Goal: Information Seeking & Learning: Find specific fact

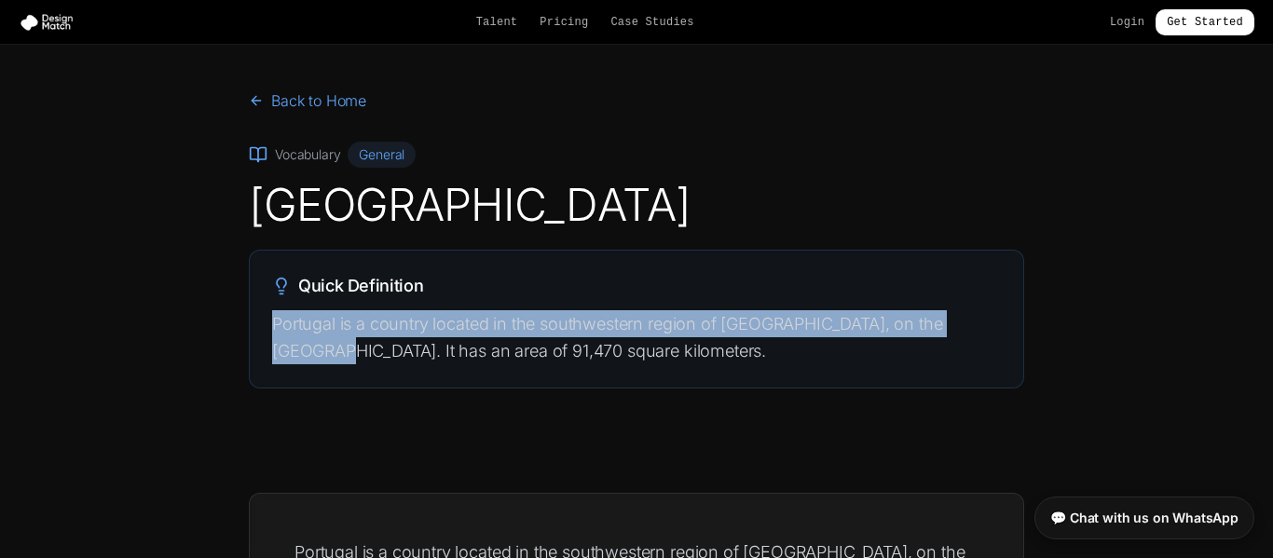
drag, startPoint x: 271, startPoint y: 320, endPoint x: 980, endPoint y: 325, distance: 709.1
click at [980, 325] on p "Portugal is a country located in the southwestern region of [GEOGRAPHIC_DATA], …" at bounding box center [636, 337] width 729 height 55
copy p "Portugal is a country located in the southwestern region of [GEOGRAPHIC_DATA], …"
click at [181, 314] on section "Back to Home Vocabulary General Portugal Quick Definition Portugal is a country…" at bounding box center [636, 254] width 1273 height 418
drag, startPoint x: 272, startPoint y: 323, endPoint x: 977, endPoint y: 321, distance: 704.4
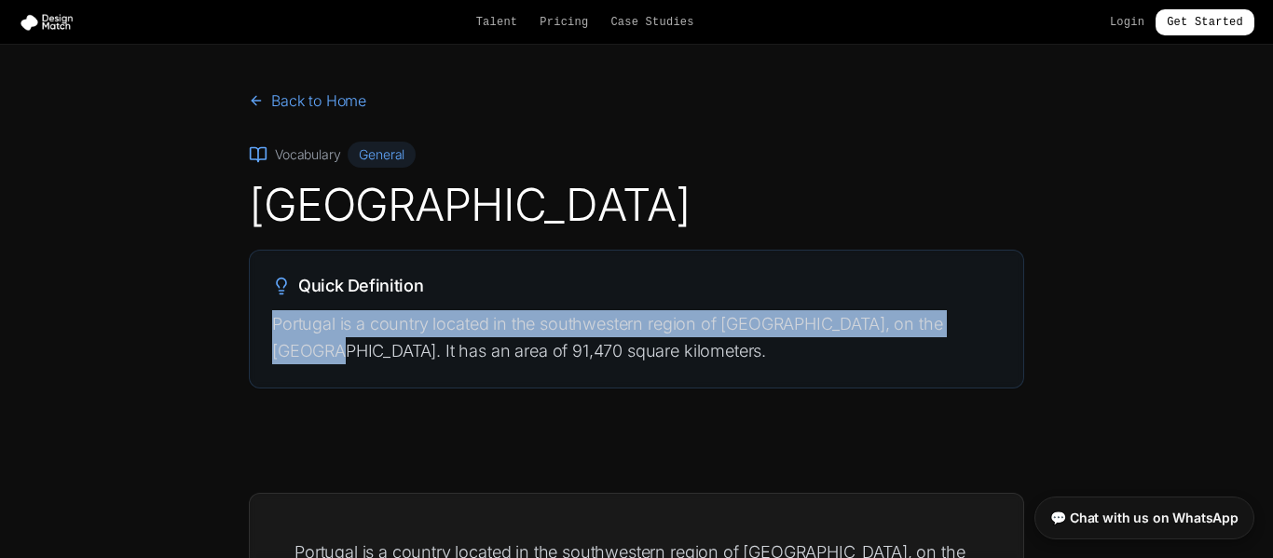
click at [977, 321] on p "Portugal is a country located in the southwestern region of [GEOGRAPHIC_DATA], …" at bounding box center [636, 337] width 729 height 55
copy p "Portugal is a country located in the southwestern region of [GEOGRAPHIC_DATA], …"
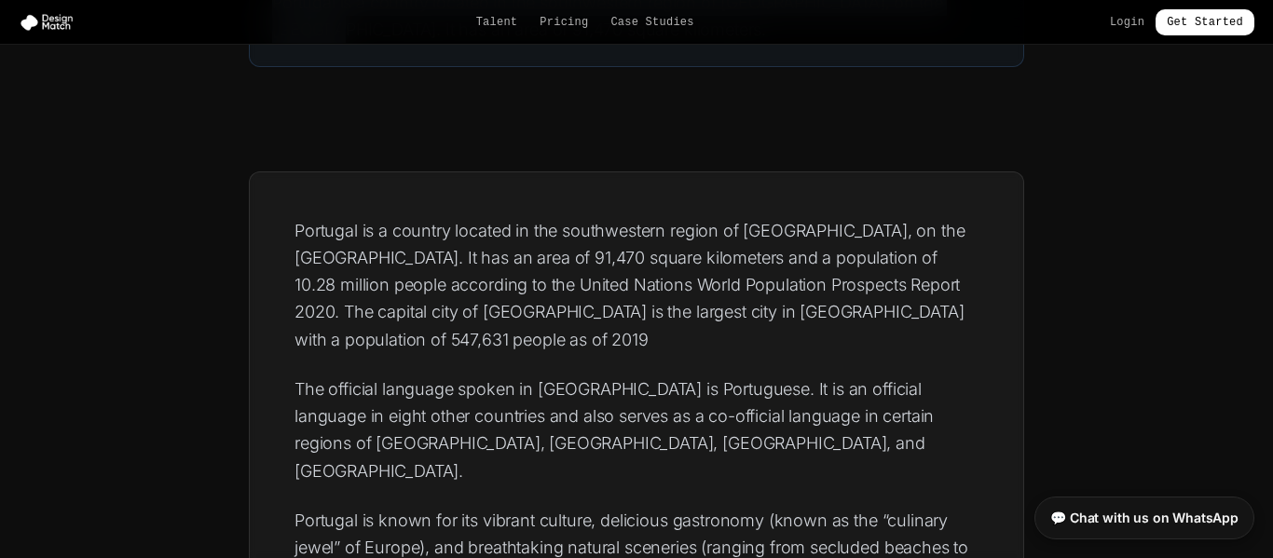
scroll to position [330, 0]
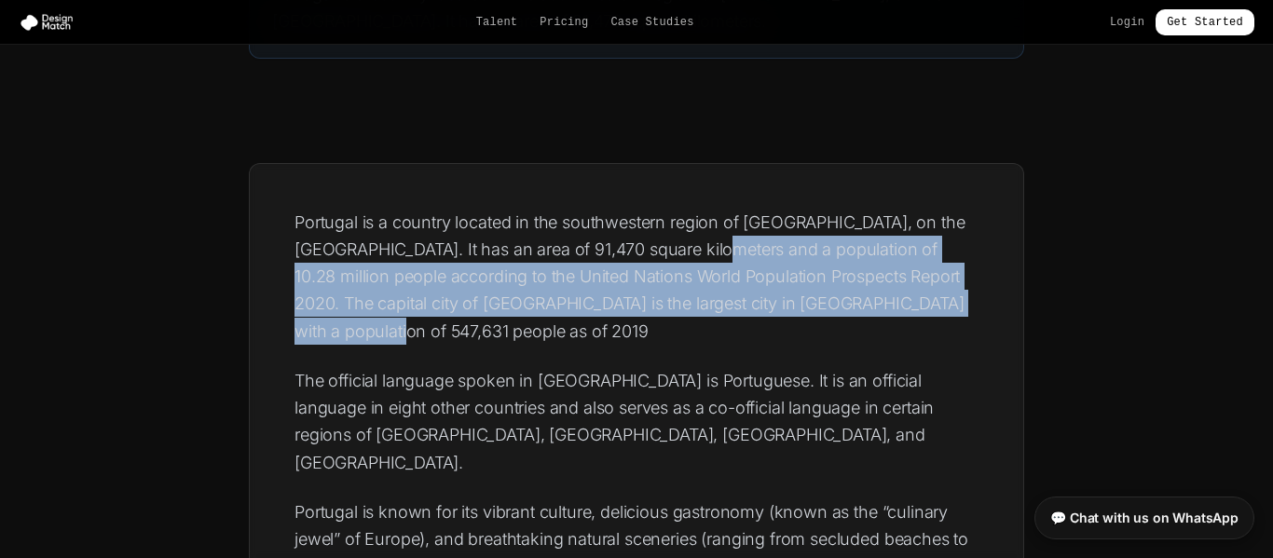
drag, startPoint x: 736, startPoint y: 251, endPoint x: 970, endPoint y: 332, distance: 247.5
click at [970, 332] on p "Portugal is a country located in the southwestern region of [GEOGRAPHIC_DATA], …" at bounding box center [636, 277] width 684 height 136
copy p "a population of 10.28 million people according to the United Nations World Popu…"
